Goal: Check status: Check status

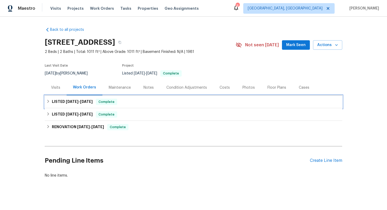
click at [76, 104] on h6 "LISTED [DATE] - [DATE]" at bounding box center [72, 102] width 41 height 6
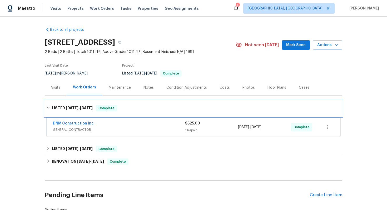
click at [83, 104] on div "LISTED [DATE] - [DATE] Complete" at bounding box center [193, 108] width 297 height 17
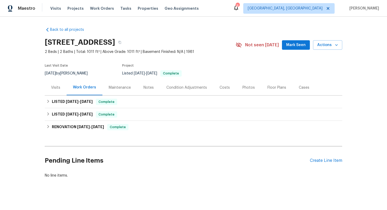
click at [55, 89] on div "Visits" at bounding box center [55, 87] width 9 height 5
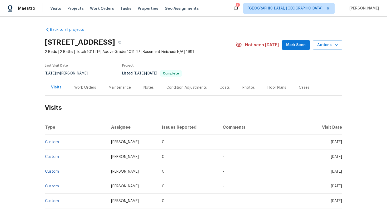
click at [55, 89] on div "Visits" at bounding box center [56, 87] width 11 height 5
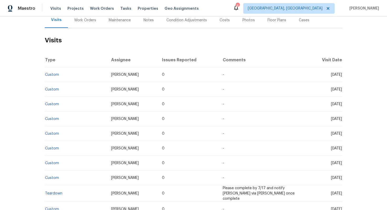
scroll to position [67, 0]
click at [49, 75] on link "Custom" at bounding box center [52, 75] width 14 height 4
